Goal: Task Accomplishment & Management: Use online tool/utility

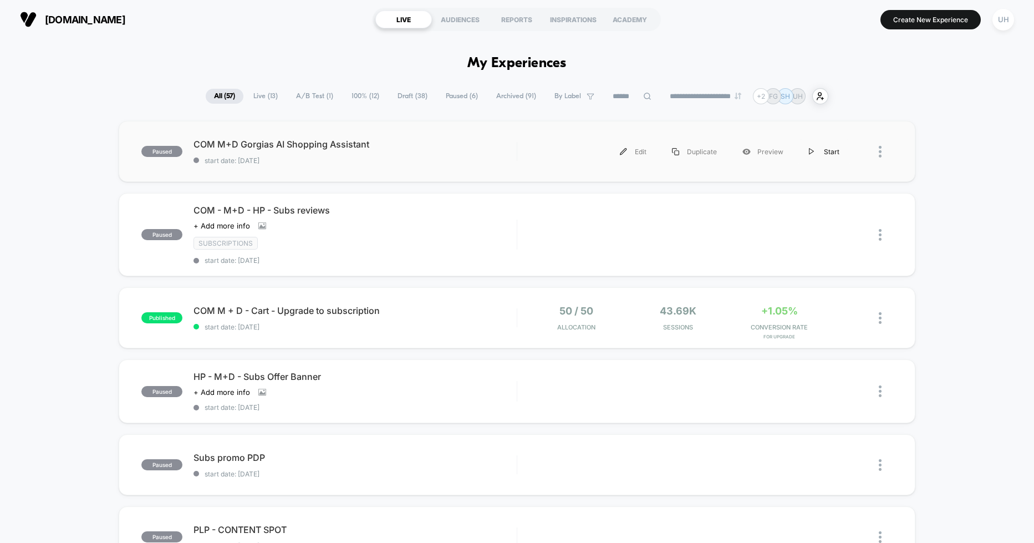
click at [814, 151] on img at bounding box center [812, 151] width 6 height 7
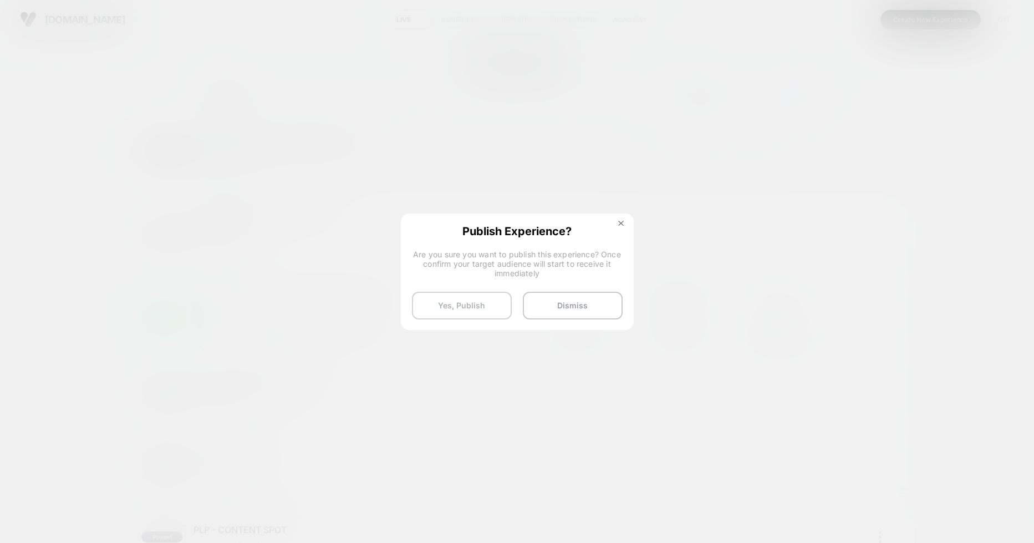
click at [480, 295] on button "Yes, Publish" at bounding box center [462, 306] width 100 height 28
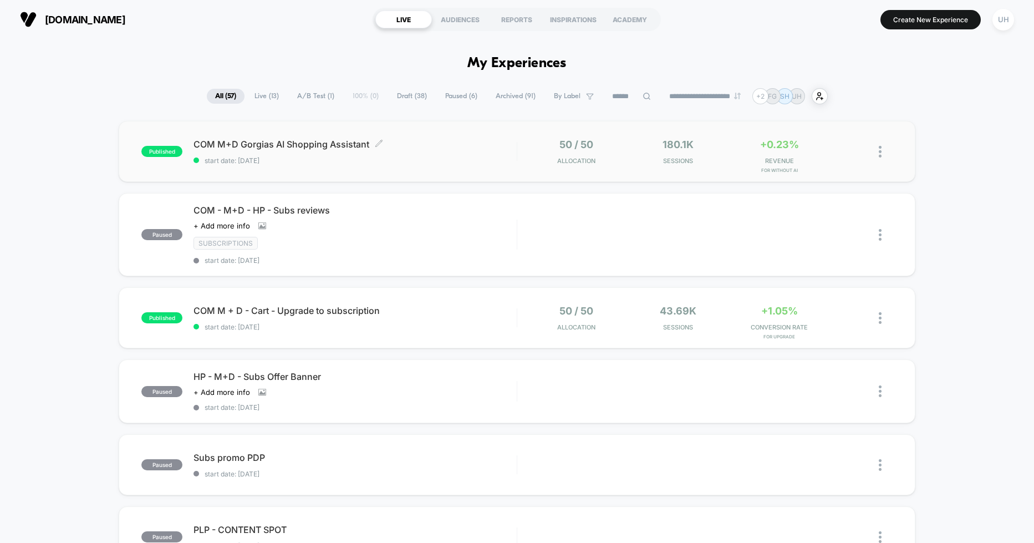
click at [379, 157] on span "start date: 11/08/2025" at bounding box center [354, 160] width 323 height 8
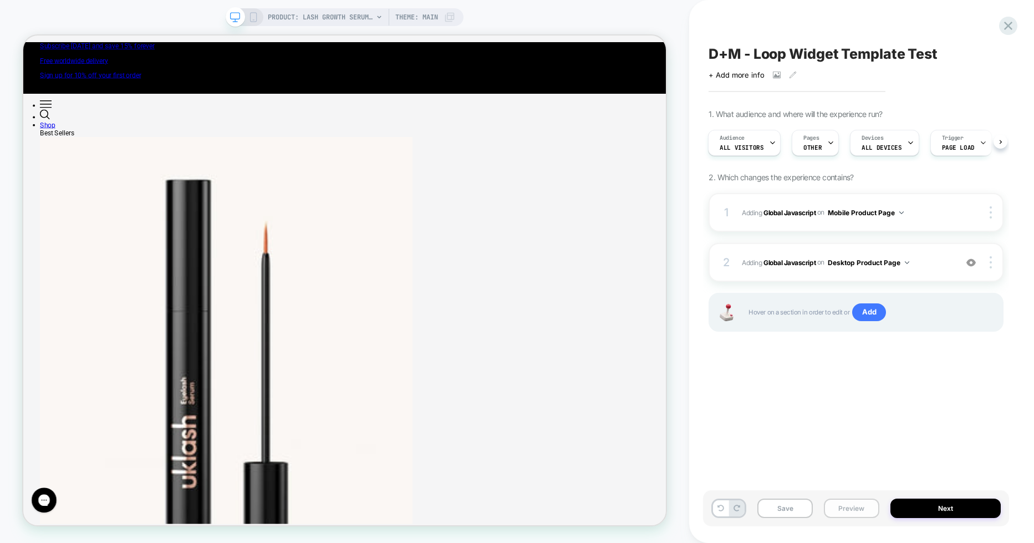
click at [858, 503] on button "Preview" at bounding box center [851, 507] width 55 height 19
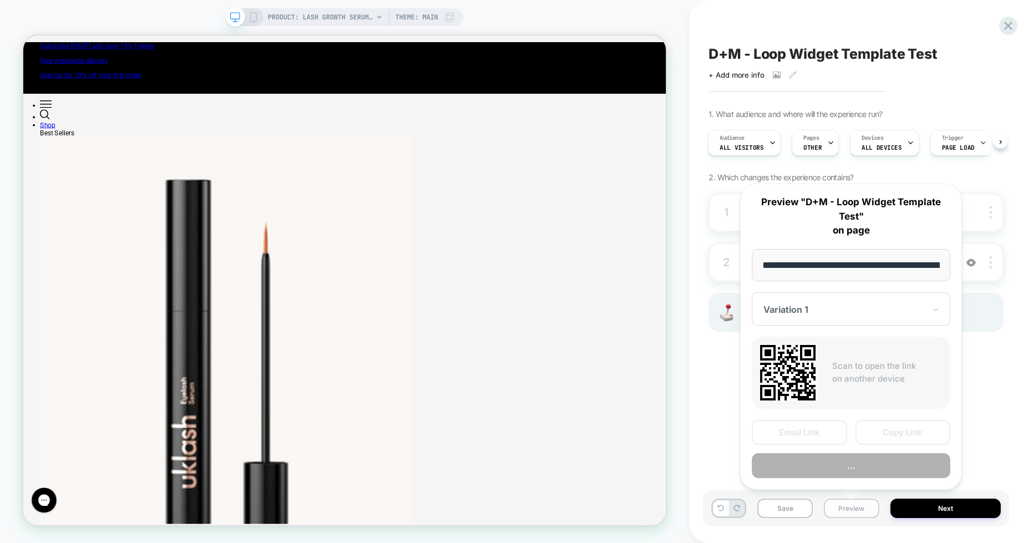
scroll to position [0, 128]
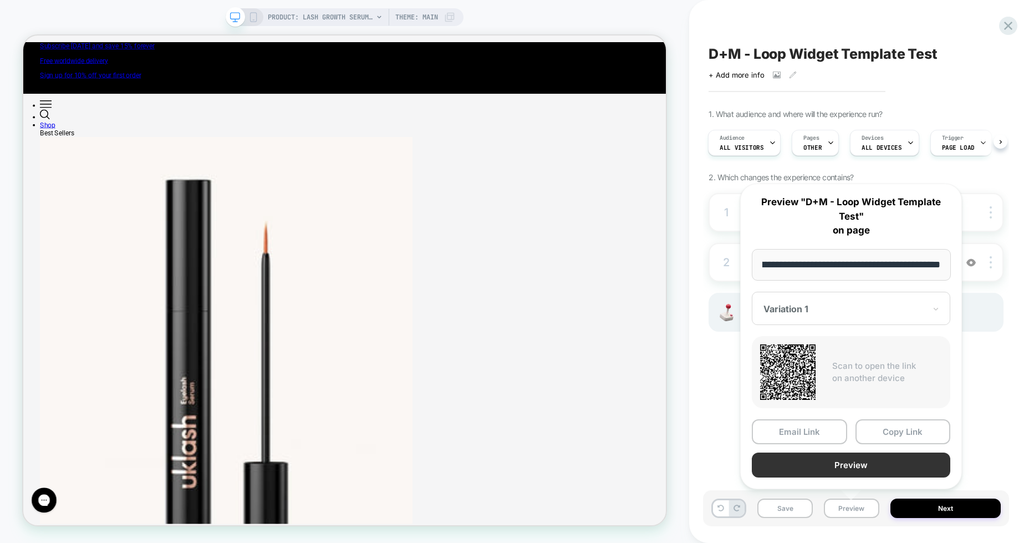
click at [848, 465] on button "Preview" at bounding box center [851, 464] width 198 height 25
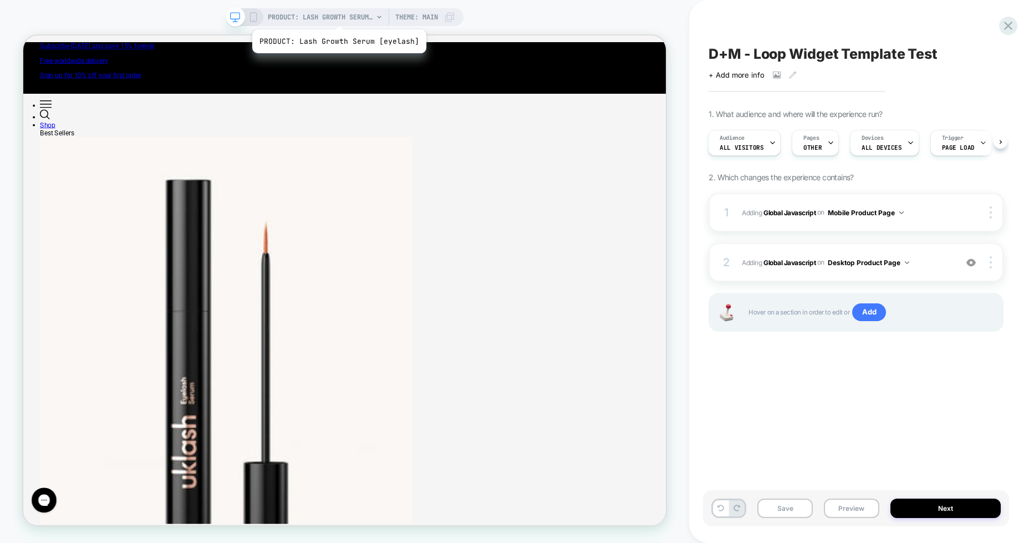
click at [337, 16] on span "PRODUCT: Lash Growth Serum [eyelash]" at bounding box center [320, 17] width 105 height 18
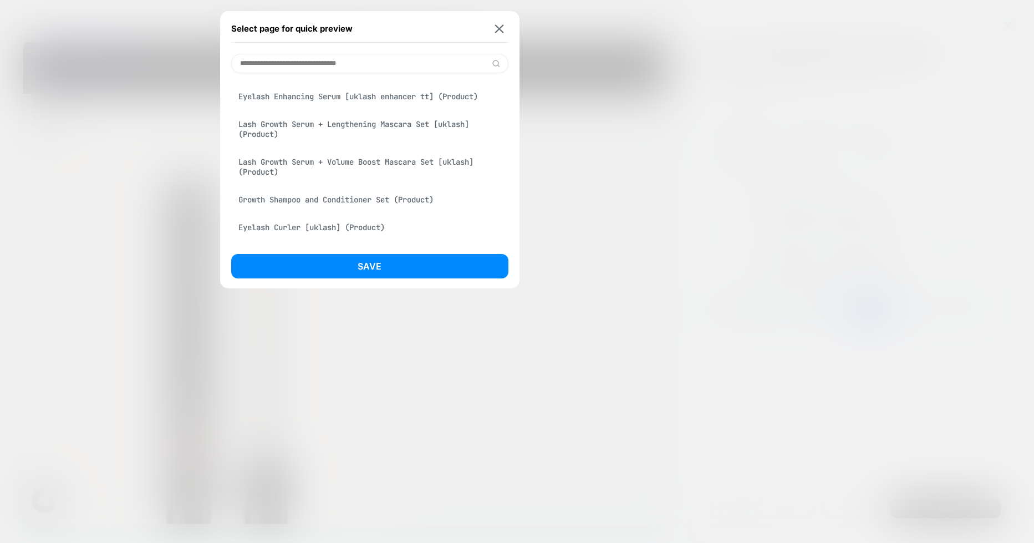
scroll to position [560, 0]
